Goal: Transaction & Acquisition: Purchase product/service

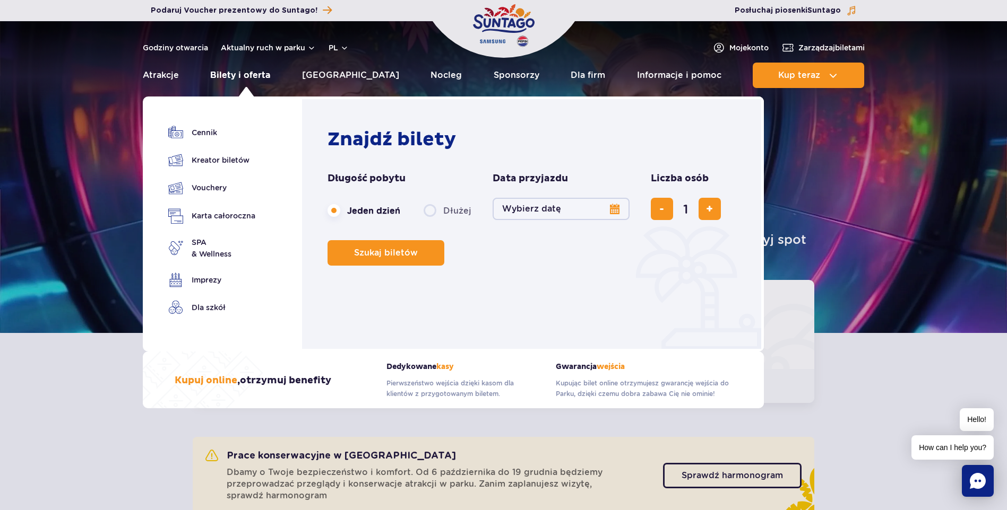
click at [231, 79] on link "Bilety i oferta" at bounding box center [240, 75] width 60 height 25
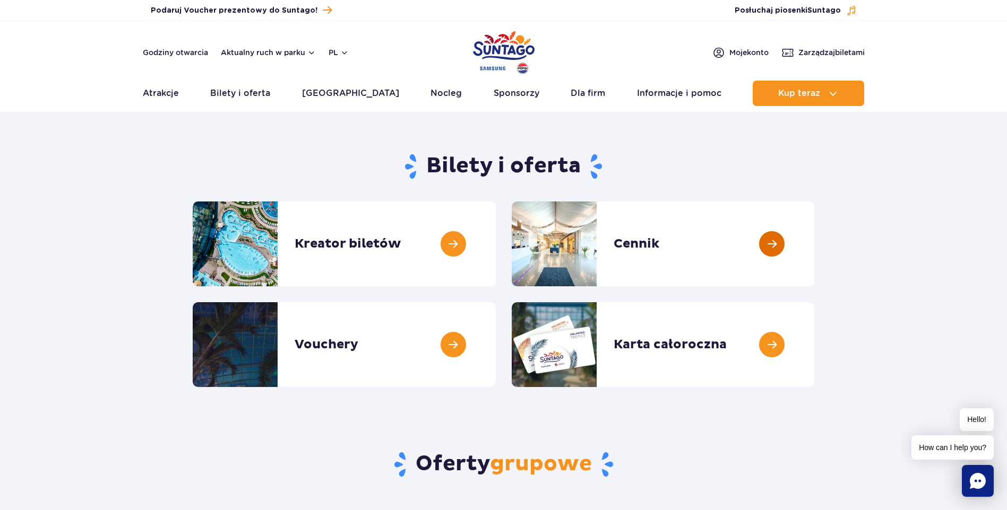
click at [814, 244] on link at bounding box center [814, 244] width 0 height 85
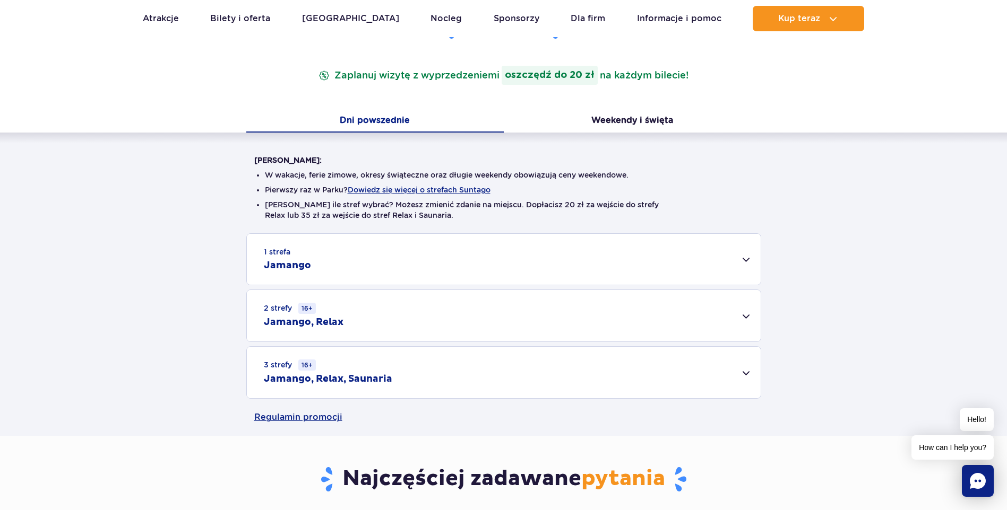
click at [319, 259] on div "1 strefa Jamango" at bounding box center [504, 259] width 514 height 51
